Goal: Task Accomplishment & Management: Complete application form

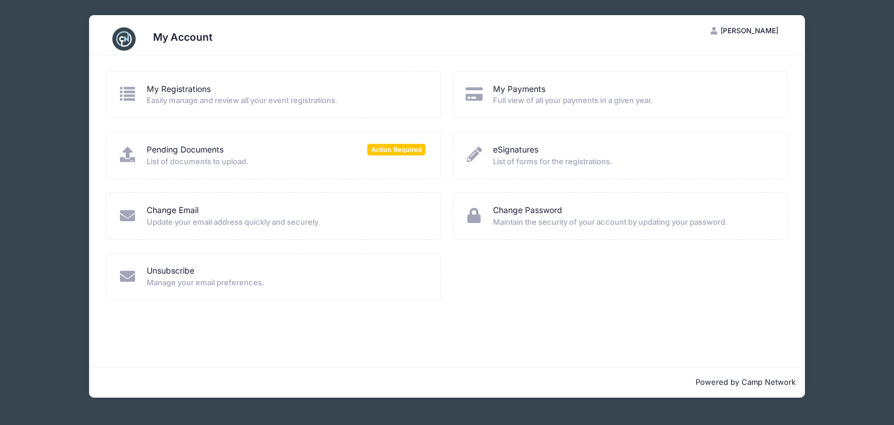
click at [314, 140] on div "Pending Documents Action Required List of documents to upload." at bounding box center [273, 154] width 335 height 47
click at [197, 154] on link "Pending Documents" at bounding box center [185, 150] width 77 height 12
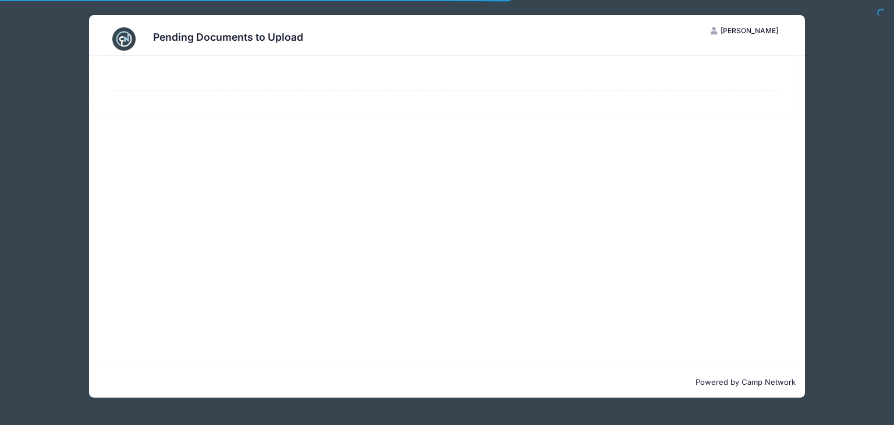
select select "50"
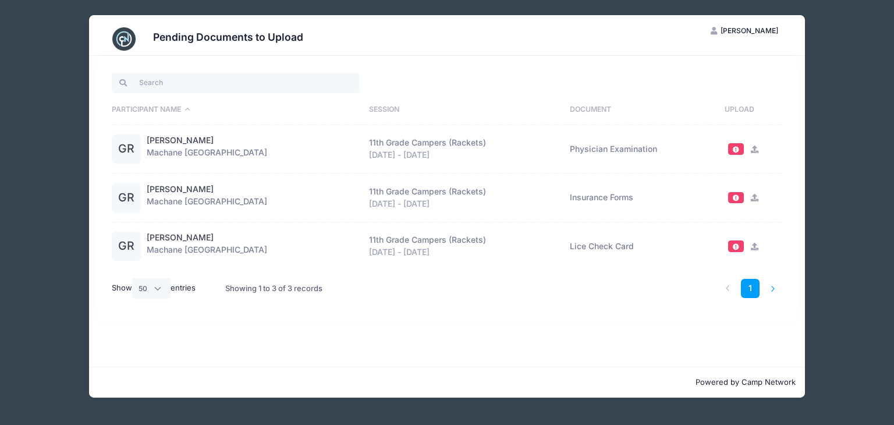
click at [771, 287] on li at bounding box center [772, 288] width 19 height 19
click at [749, 148] on icon at bounding box center [753, 149] width 9 height 8
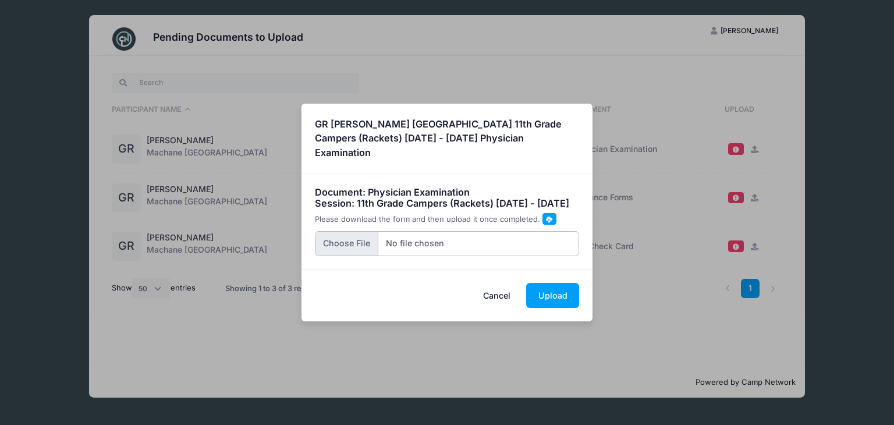
click at [368, 246] on input "file" at bounding box center [447, 243] width 265 height 25
type input "C:\fakepath\fax1885800130.pdf"
click at [564, 303] on button "Upload" at bounding box center [552, 295] width 53 height 25
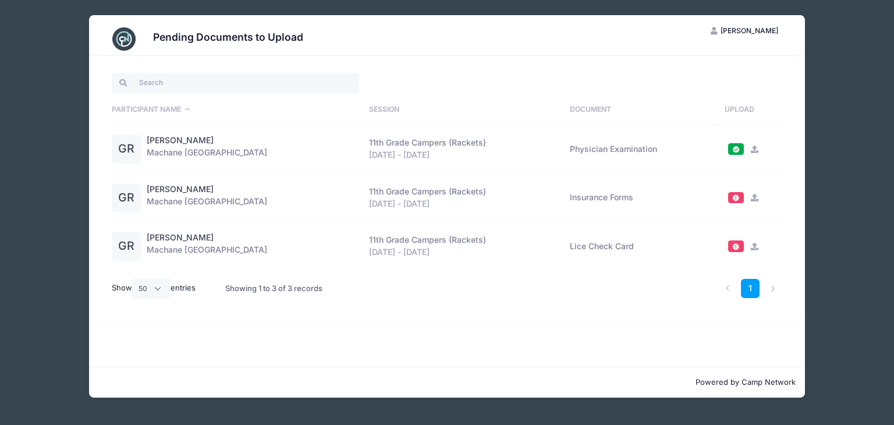
click at [825, 143] on div "Pending Documents to Upload YR Yehudis Rieder My Account Logout Participant Nam…" at bounding box center [446, 206] width 859 height 413
click at [38, 2] on div "Pending Documents to Upload YR Yehudis Rieder My Account Logout Participant Nam…" at bounding box center [446, 206] width 859 height 413
click at [17, 10] on div "Pending Documents to Upload YR Yehudis Rieder My Account Logout Participant Nam…" at bounding box center [446, 206] width 859 height 413
